Goal: Find specific page/section: Find specific page/section

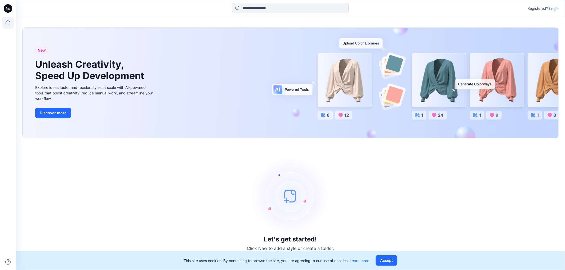
click at [555, 9] on p "Login" at bounding box center [554, 9] width 10 height 6
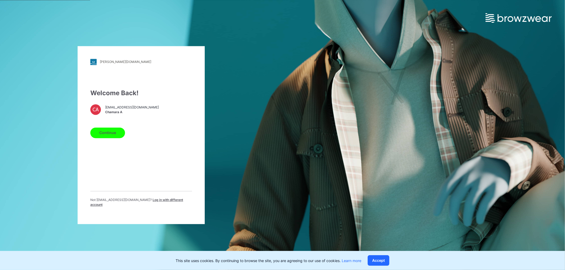
click at [121, 132] on button "Continue" at bounding box center [107, 133] width 35 height 11
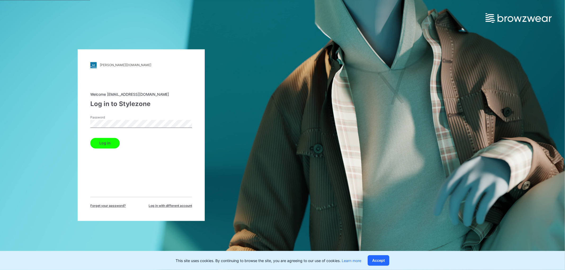
click at [137, 119] on div "Password" at bounding box center [141, 123] width 102 height 16
click at [94, 148] on div "Log in" at bounding box center [141, 142] width 102 height 13
click at [101, 144] on button "Log in" at bounding box center [104, 143] width 29 height 11
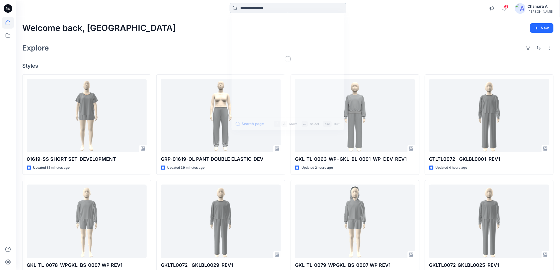
click at [252, 9] on input at bounding box center [288, 8] width 117 height 11
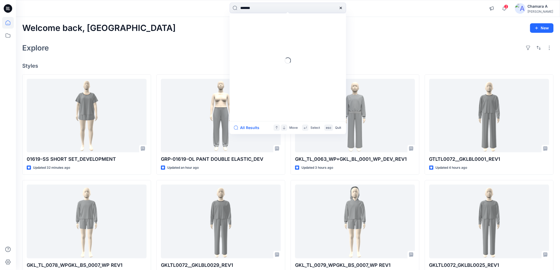
type input "*******"
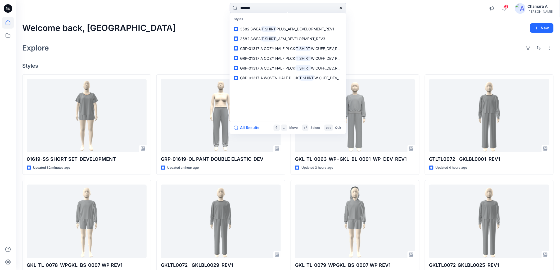
click at [449, 35] on div "Welcome back, Chamara New Explore Styles 01619-SS SHORT SET_DEVELOPMENT Updated…" at bounding box center [288, 215] width 544 height 396
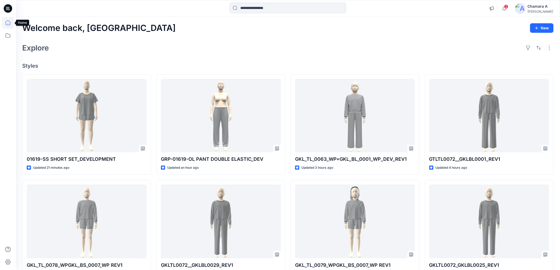
click at [9, 22] on icon at bounding box center [8, 23] width 12 height 12
click at [5, 37] on icon at bounding box center [8, 36] width 12 height 12
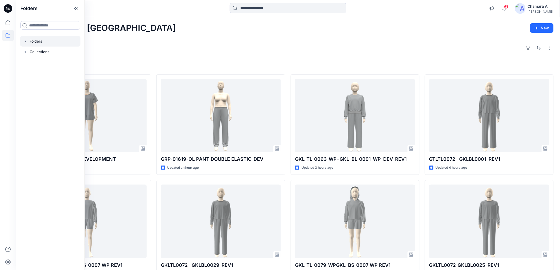
click at [43, 40] on div at bounding box center [50, 41] width 60 height 11
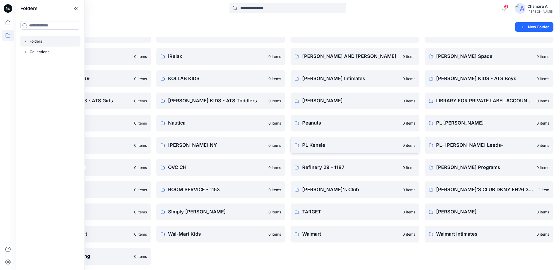
scroll to position [390, 0]
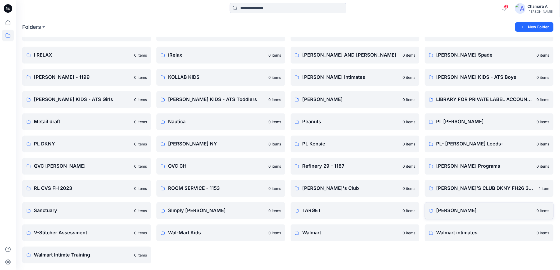
drag, startPoint x: 348, startPoint y: 211, endPoint x: 461, endPoint y: 213, distance: 113.4
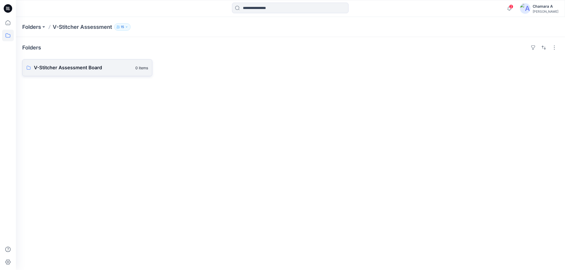
click at [87, 73] on link "V-Stitcher Assessment Board 0 items" at bounding box center [87, 67] width 130 height 17
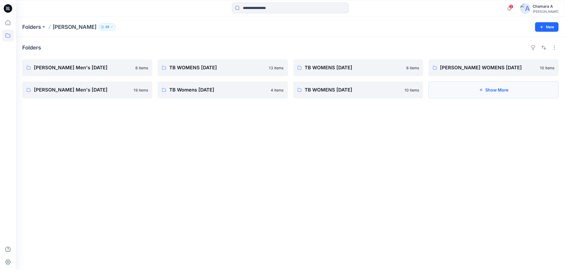
click at [507, 96] on button "Show More" at bounding box center [493, 90] width 130 height 17
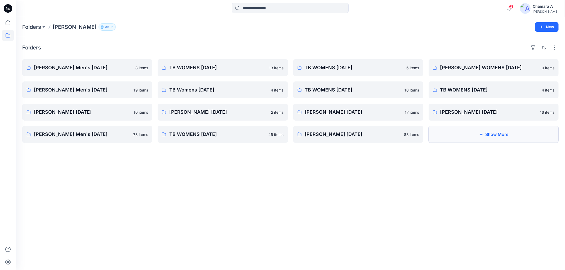
click at [473, 135] on button "Show More" at bounding box center [493, 134] width 130 height 17
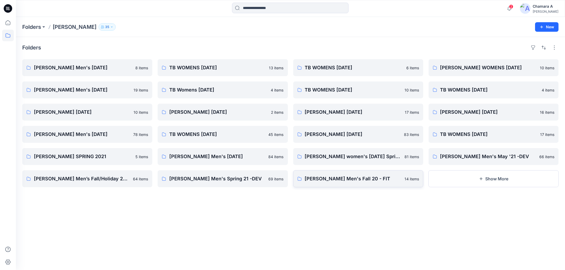
drag, startPoint x: 345, startPoint y: 170, endPoint x: 335, endPoint y: 176, distance: 12.0
click at [444, 184] on button "Show More" at bounding box center [493, 179] width 130 height 17
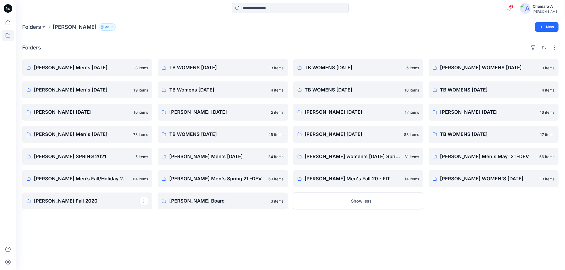
drag, startPoint x: 94, startPoint y: 203, endPoint x: 115, endPoint y: 208, distance: 21.7
click at [114, 207] on link "Tommy Bahama Fall 2020" at bounding box center [87, 201] width 130 height 17
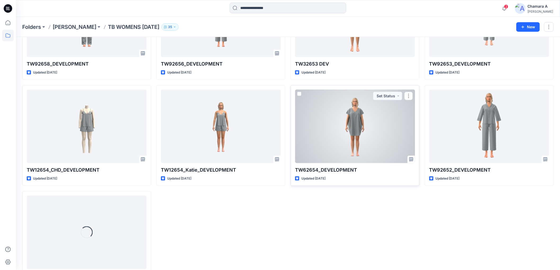
scroll to position [215, 0]
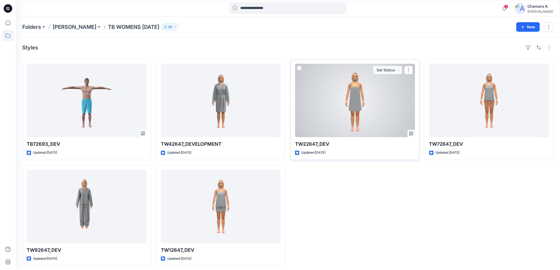
scroll to position [2, 0]
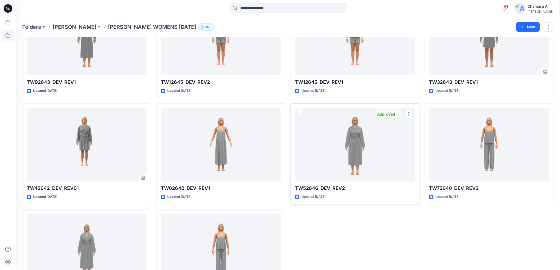
scroll to position [109, 0]
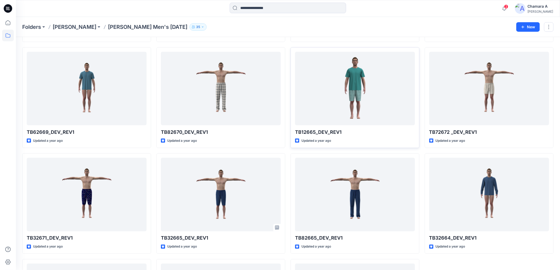
scroll to position [321, 0]
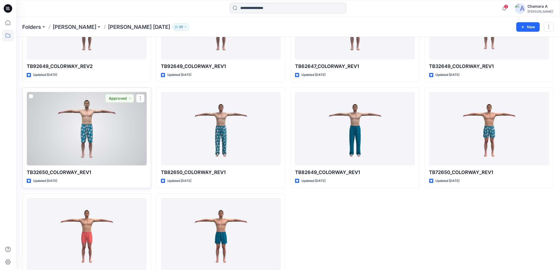
scroll to position [109, 0]
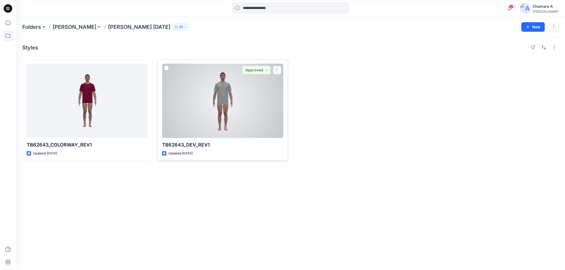
click at [233, 105] on div at bounding box center [222, 101] width 121 height 74
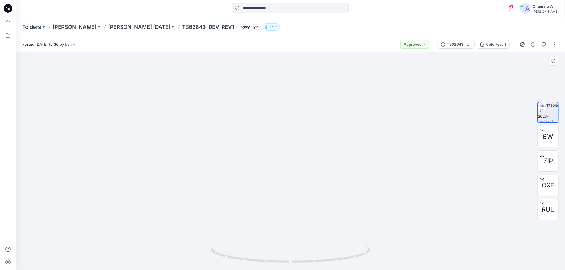
drag, startPoint x: 314, startPoint y: 91, endPoint x: 307, endPoint y: 141, distance: 50.0
click at [307, 141] on img at bounding box center [290, 147] width 373 height 246
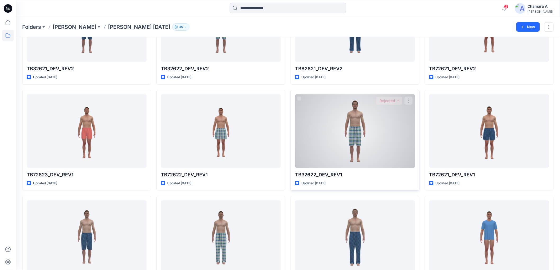
scroll to position [215, 0]
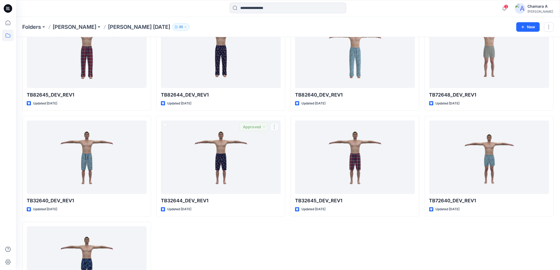
scroll to position [321, 0]
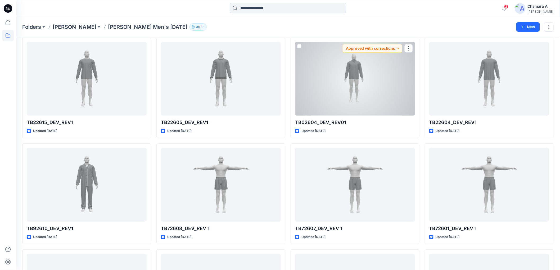
scroll to position [1914, 0]
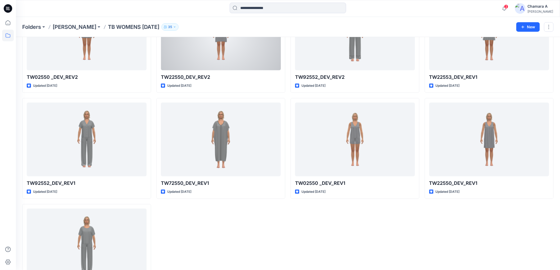
scroll to position [1064, 0]
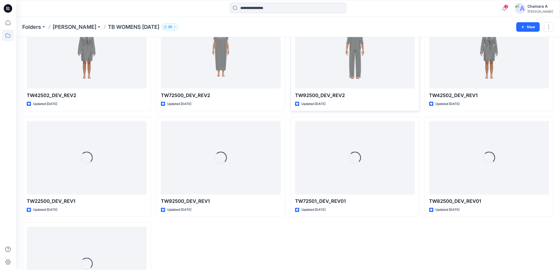
scroll to position [321, 0]
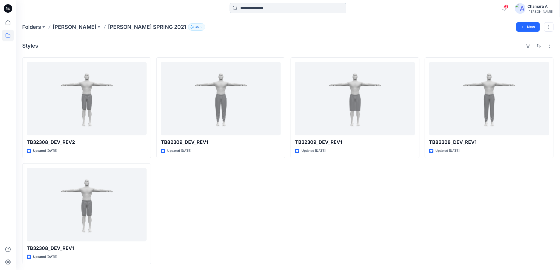
scroll to position [2, 0]
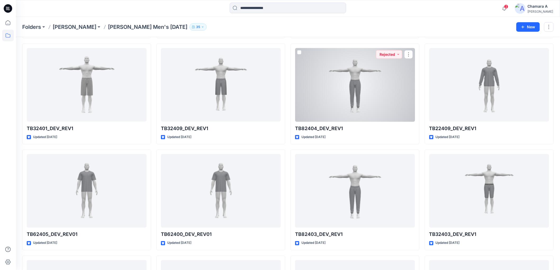
scroll to position [2020, 0]
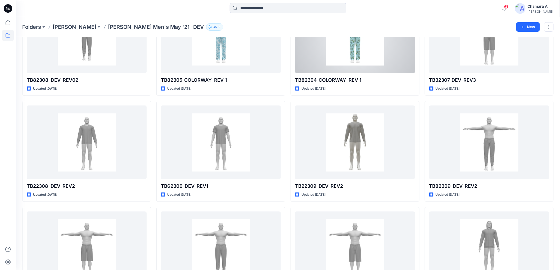
scroll to position [1083, 0]
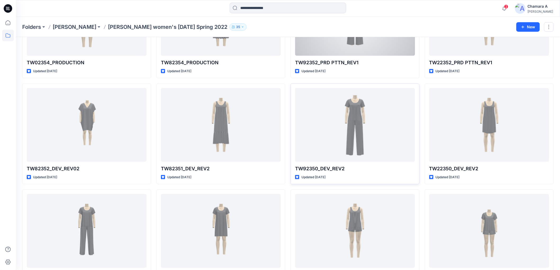
scroll to position [1083, 0]
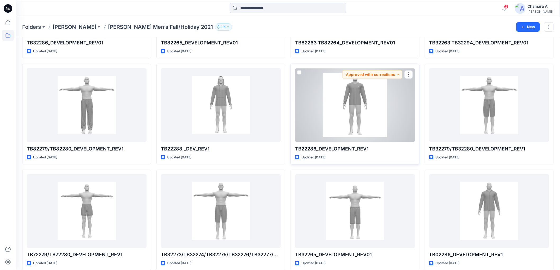
scroll to position [1083, 0]
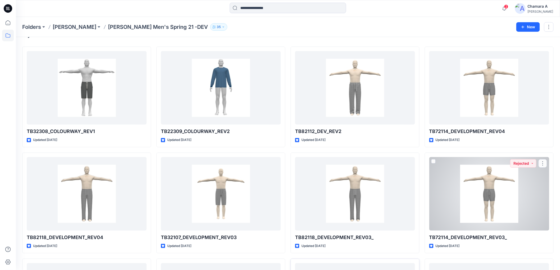
scroll to position [128, 0]
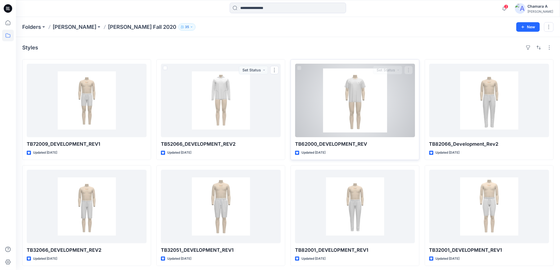
drag, startPoint x: 234, startPoint y: 91, endPoint x: 341, endPoint y: 96, distance: 106.8
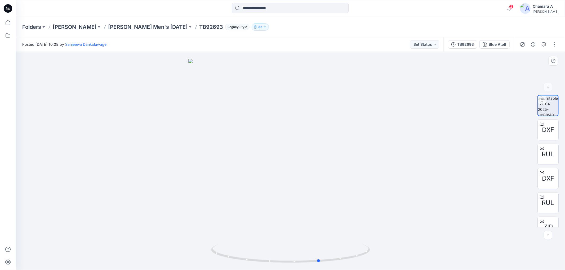
drag, startPoint x: 359, startPoint y: 260, endPoint x: 372, endPoint y: 245, distance: 19.6
click at [388, 247] on div at bounding box center [290, 161] width 549 height 218
drag, startPoint x: 361, startPoint y: 262, endPoint x: 324, endPoint y: 253, distance: 37.4
click at [323, 254] on icon at bounding box center [291, 255] width 160 height 20
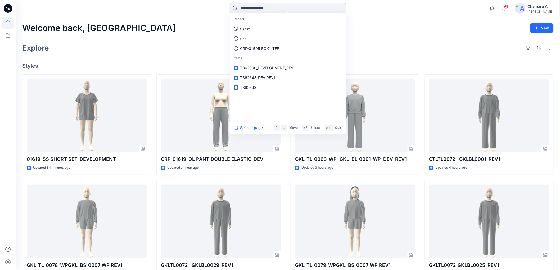
paste input "**********"
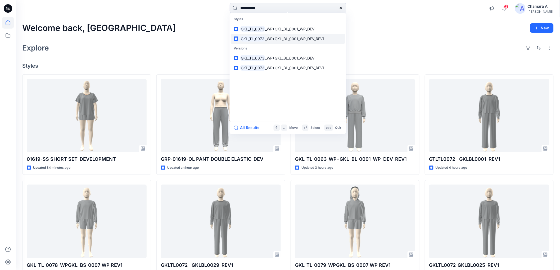
type input "**********"
click at [280, 37] on span "_WP+GKL_BL_0001_WP_DEV_REV1" at bounding box center [294, 39] width 59 height 5
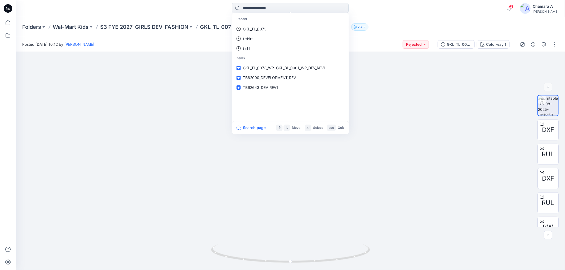
paste input "**********"
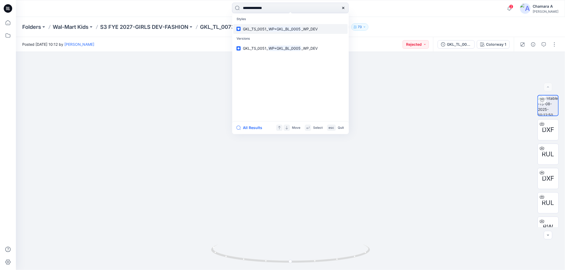
type input "**********"
click at [269, 30] on mark "WP+GKL_BL_0005" at bounding box center [285, 29] width 34 height 6
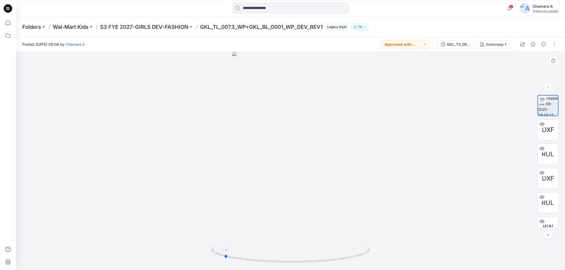
drag, startPoint x: 333, startPoint y: 261, endPoint x: 283, endPoint y: 262, distance: 50.1
click at [281, 262] on icon at bounding box center [291, 255] width 160 height 20
